Goal: Browse casually

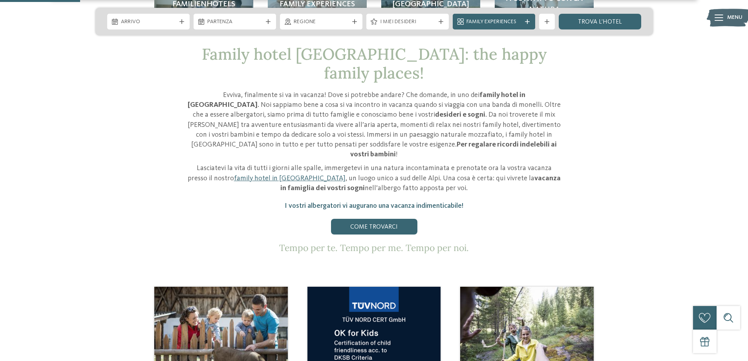
scroll to position [393, 0]
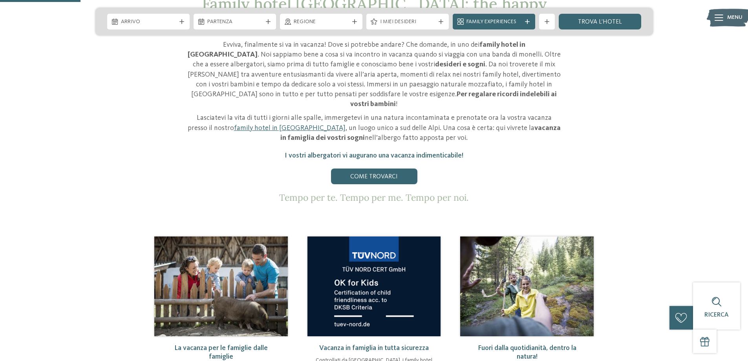
click at [224, 246] on img at bounding box center [221, 286] width 134 height 100
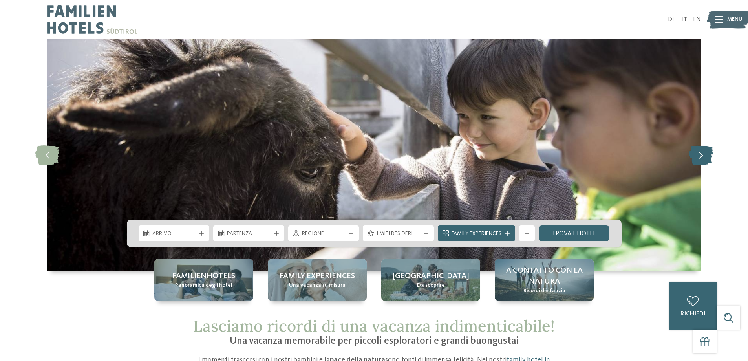
click at [700, 159] on icon at bounding box center [701, 155] width 24 height 20
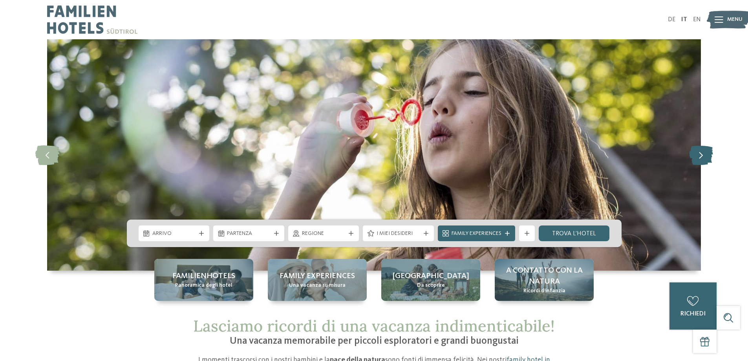
click at [700, 159] on icon at bounding box center [701, 155] width 24 height 20
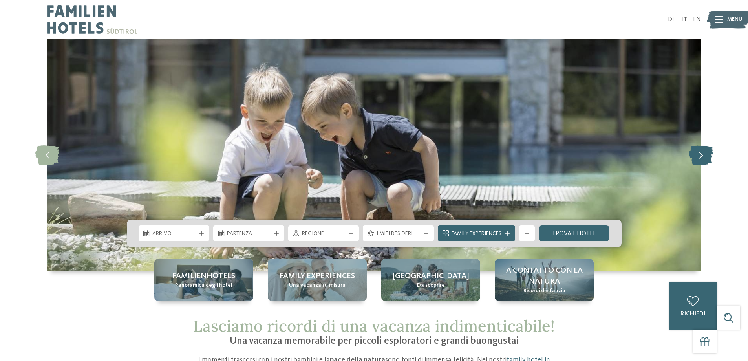
click at [700, 159] on icon at bounding box center [701, 155] width 24 height 20
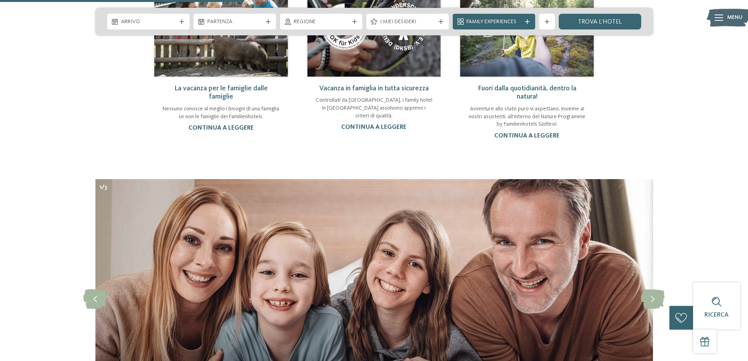
scroll to position [236, 0]
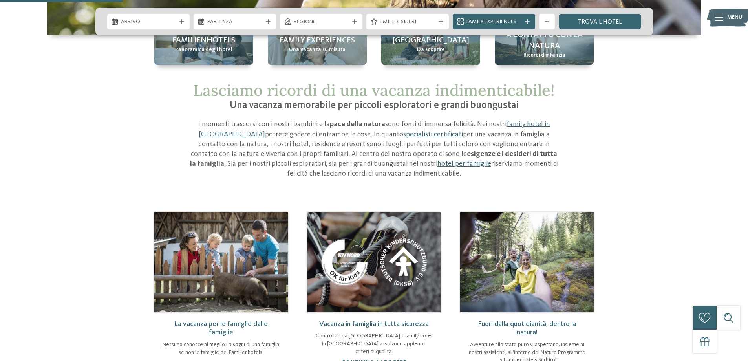
click at [192, 247] on img at bounding box center [221, 262] width 134 height 100
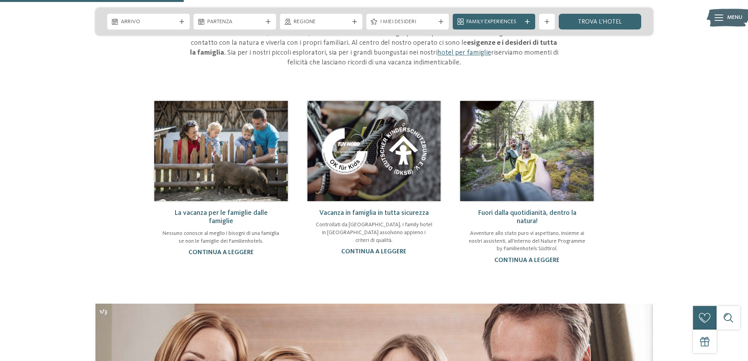
scroll to position [354, 0]
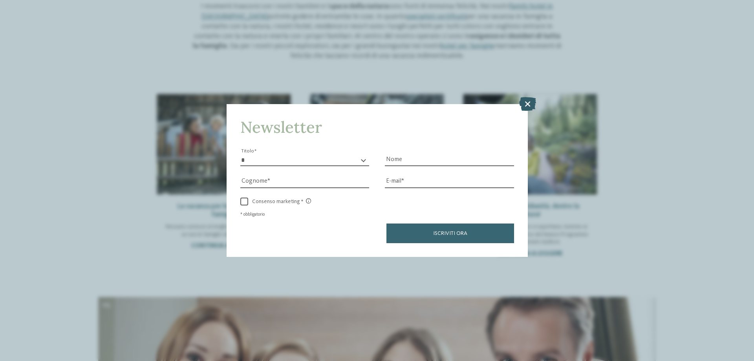
click at [528, 99] on icon at bounding box center [527, 104] width 17 height 14
